Goal: Task Accomplishment & Management: Manage account settings

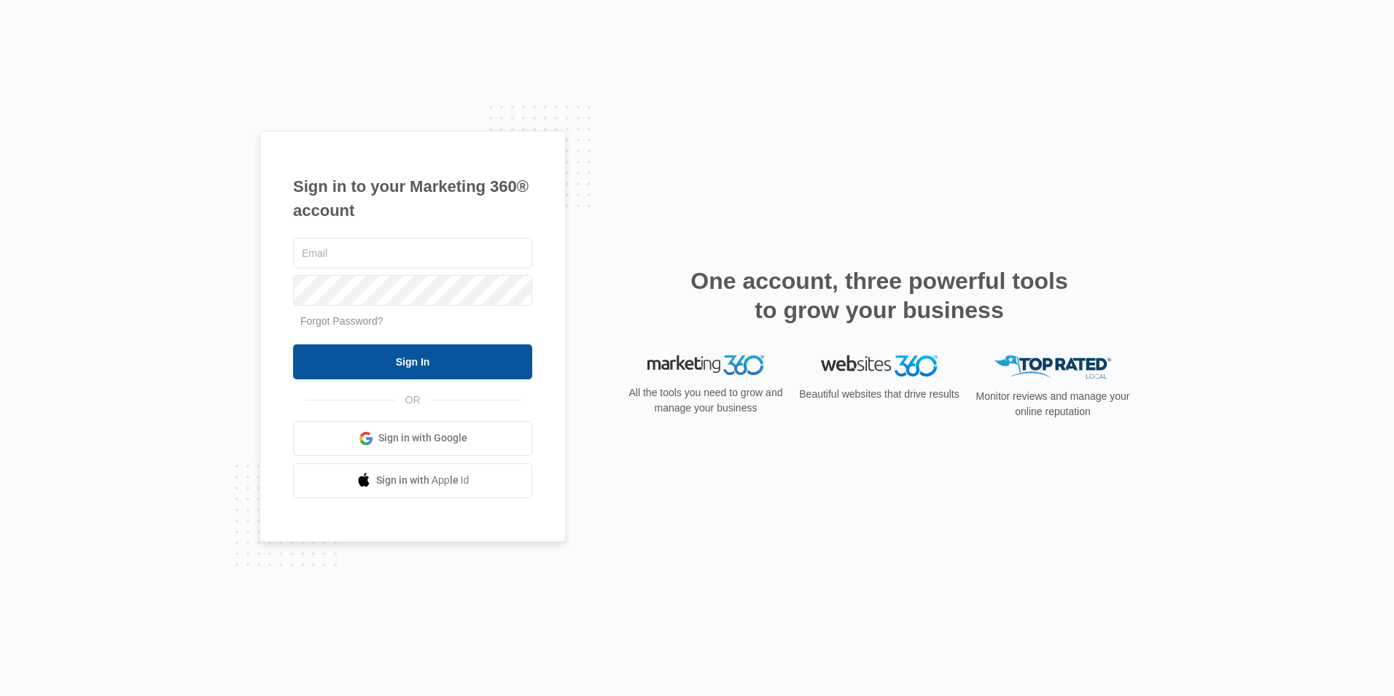
type input "[EMAIL_ADDRESS][DOMAIN_NAME]"
click at [397, 351] on input "Sign In" at bounding box center [412, 361] width 239 height 35
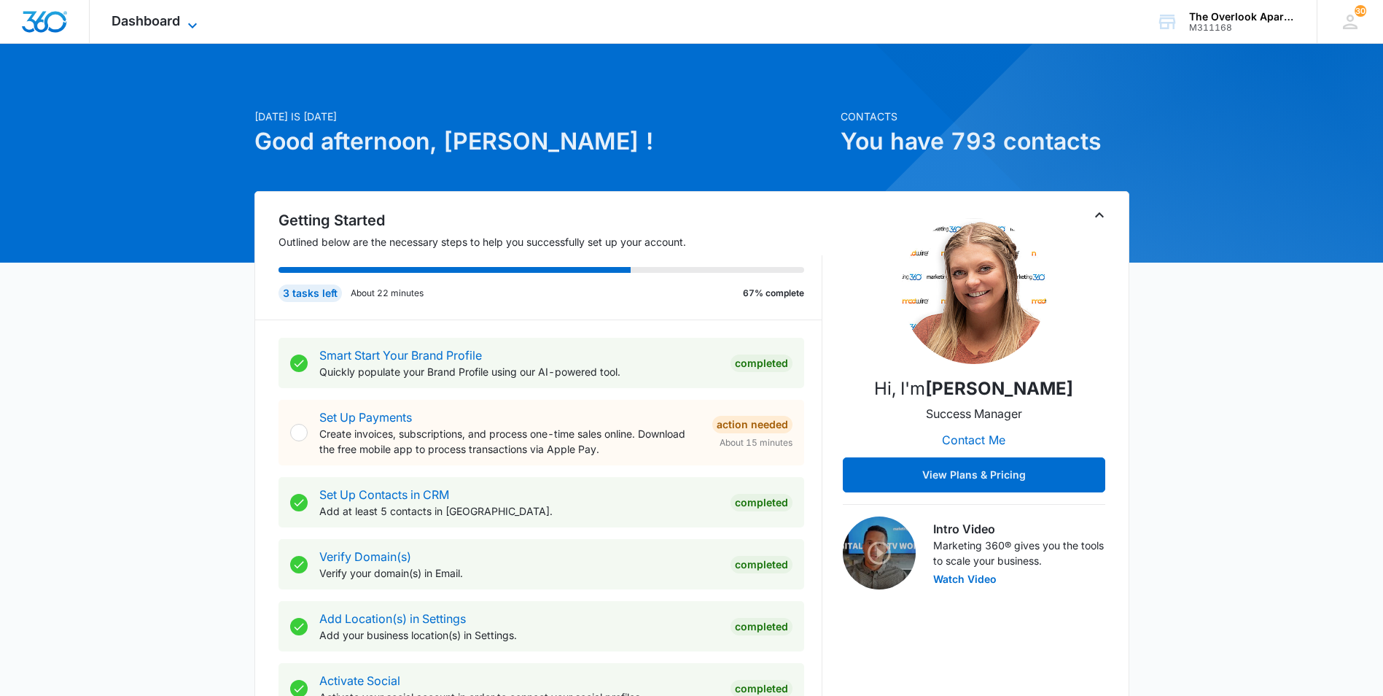
click at [158, 25] on span "Dashboard" at bounding box center [146, 20] width 69 height 15
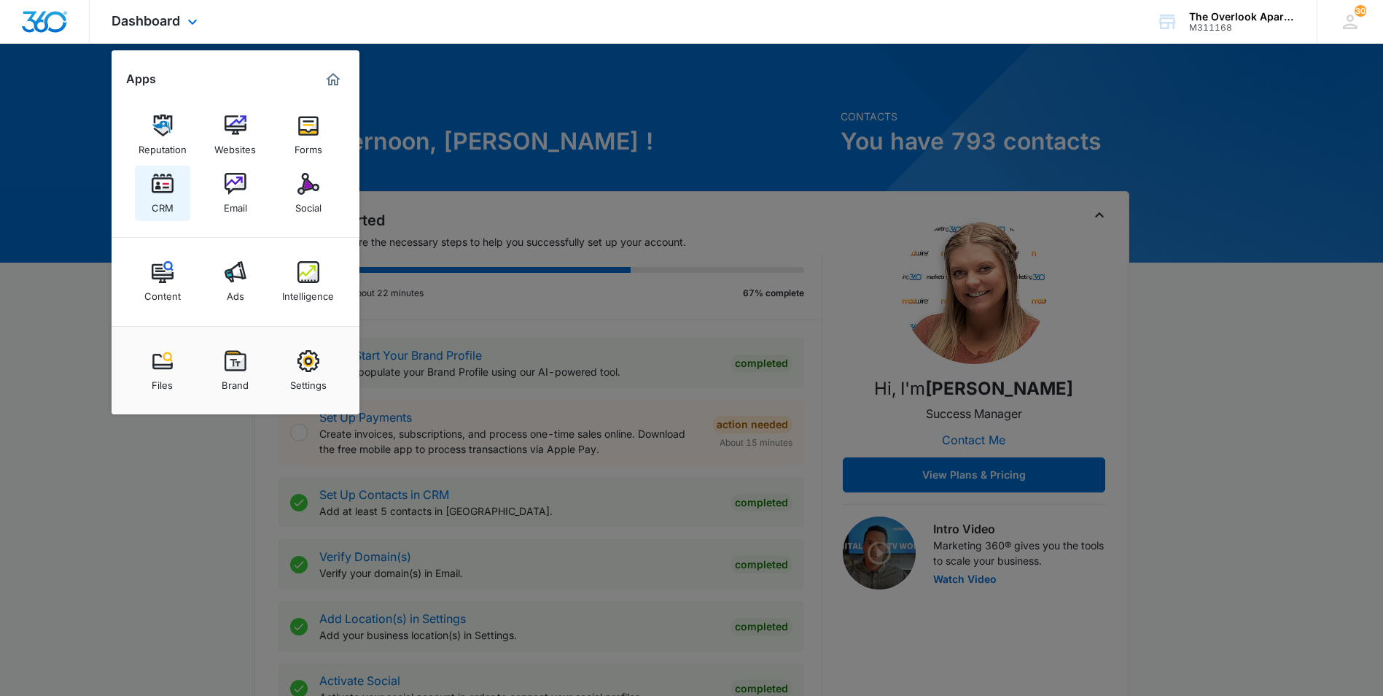
click at [176, 205] on link "CRM" at bounding box center [162, 193] width 55 height 55
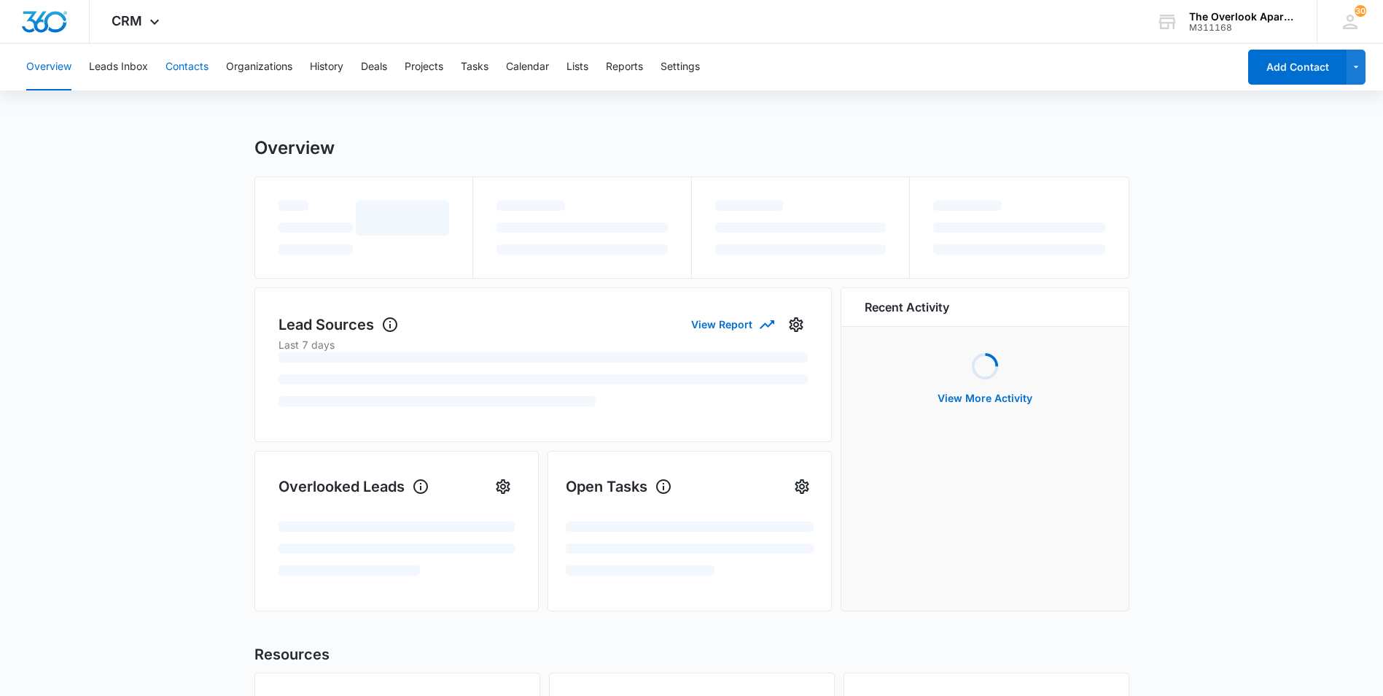
click at [193, 65] on button "Contacts" at bounding box center [187, 67] width 43 height 47
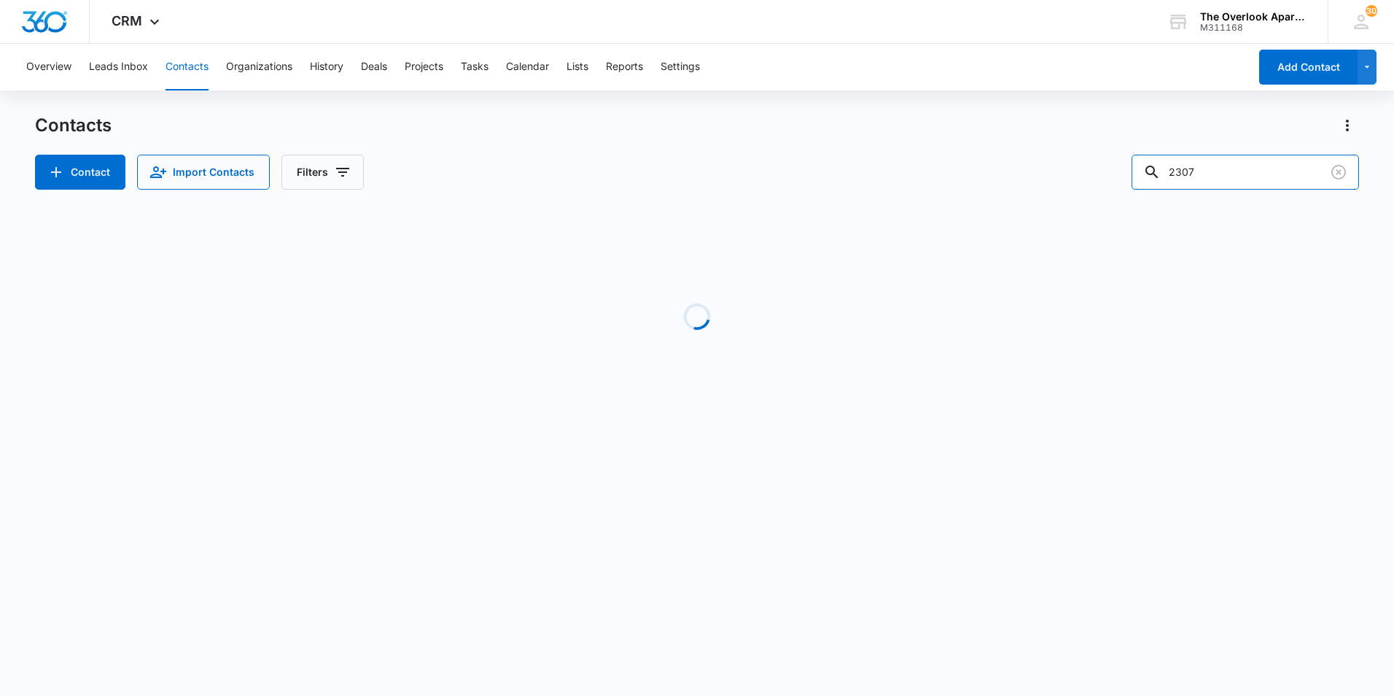
drag, startPoint x: 1278, startPoint y: 176, endPoint x: 1071, endPoint y: 174, distance: 207.8
click at [1071, 174] on div "Contact Import Contacts Filters 2307" at bounding box center [697, 172] width 1324 height 35
type input "2206"
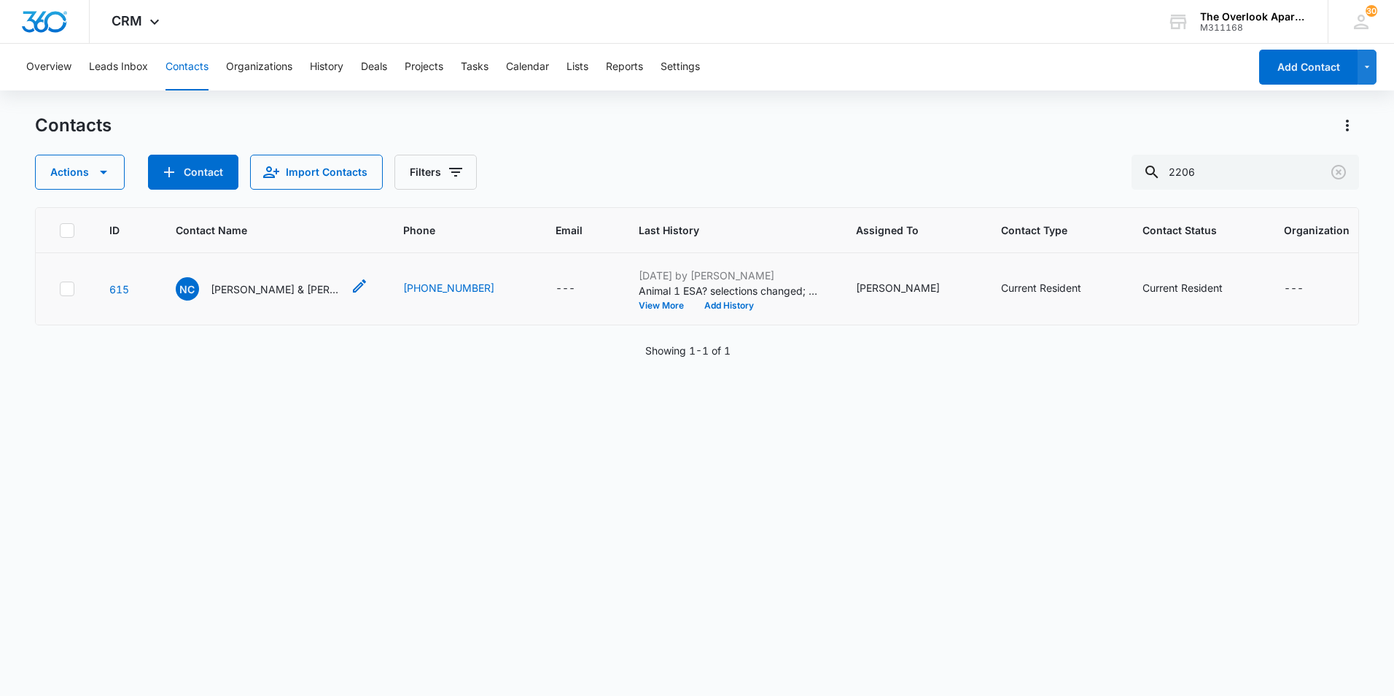
click at [282, 297] on p "[PERSON_NAME] & [PERSON_NAME]" at bounding box center [276, 288] width 131 height 15
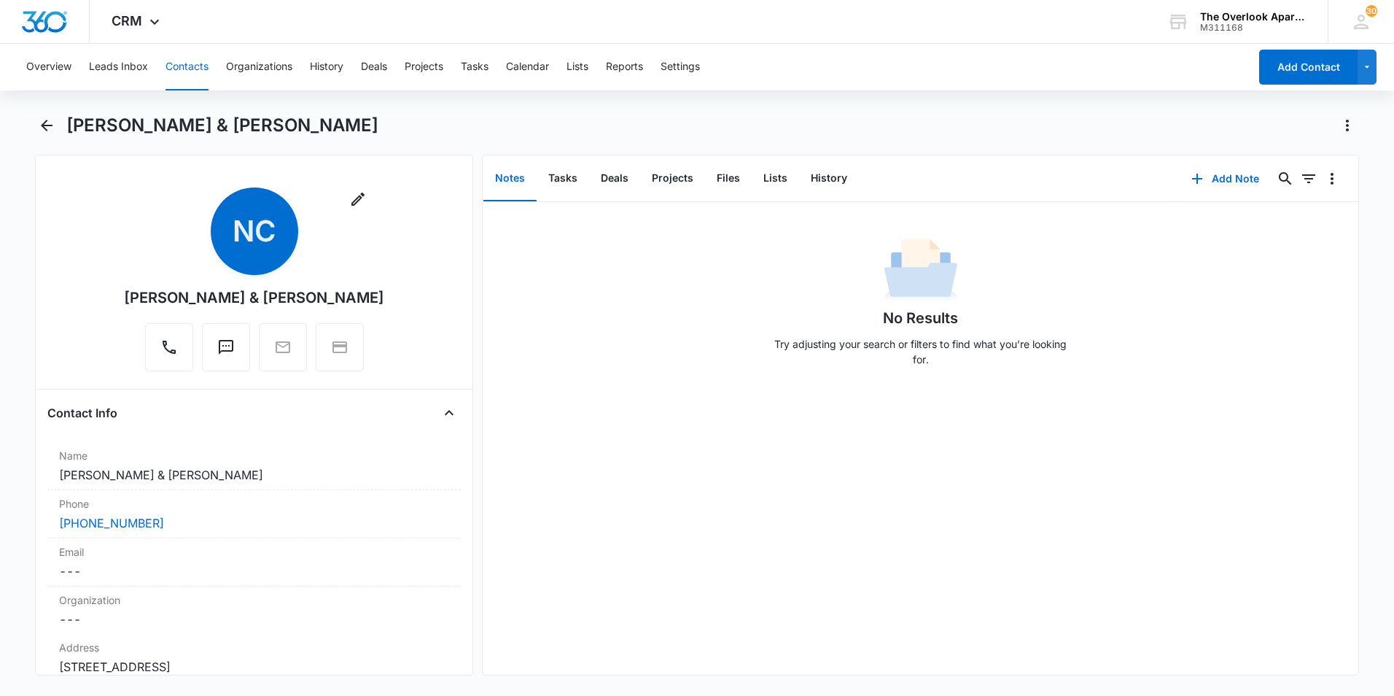
click at [543, 109] on div "Overview Leads Inbox Contacts Organizations History Deals Projects Tasks Calend…" at bounding box center [697, 368] width 1394 height 649
